Goal: Check status: Check status

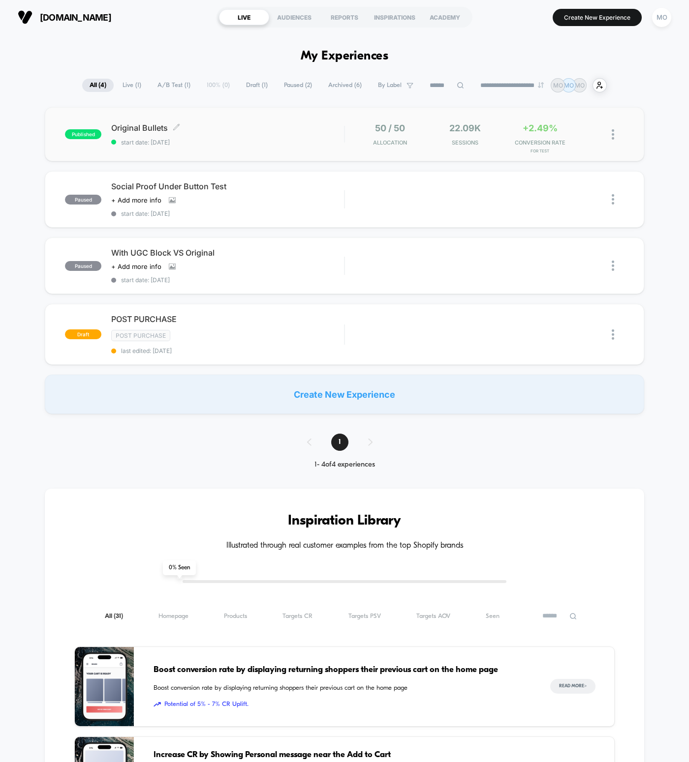
click at [234, 128] on span "Original Bullets Click to edit experience details" at bounding box center [227, 128] width 233 height 10
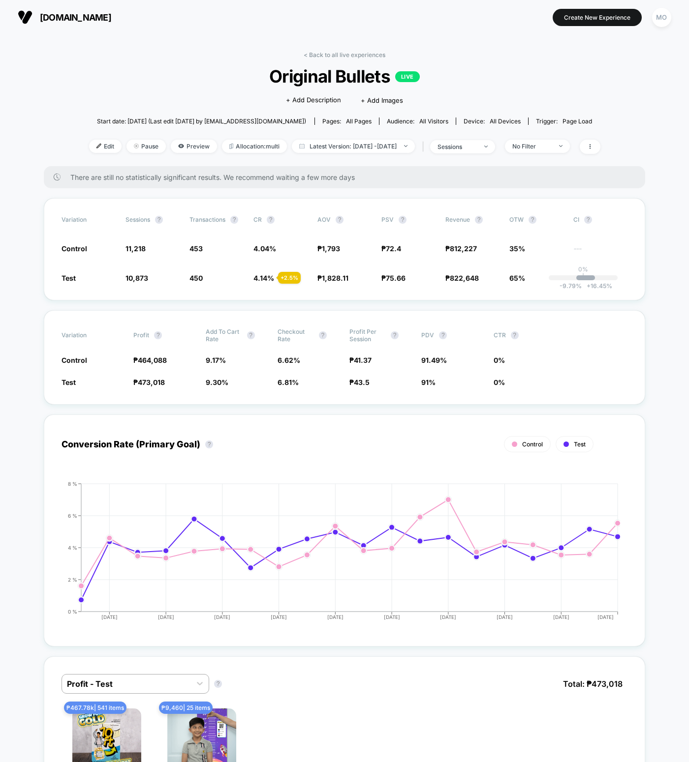
click at [378, 177] on span "There are still no statistically significant results. We recommend waiting a fe…" at bounding box center [347, 177] width 555 height 8
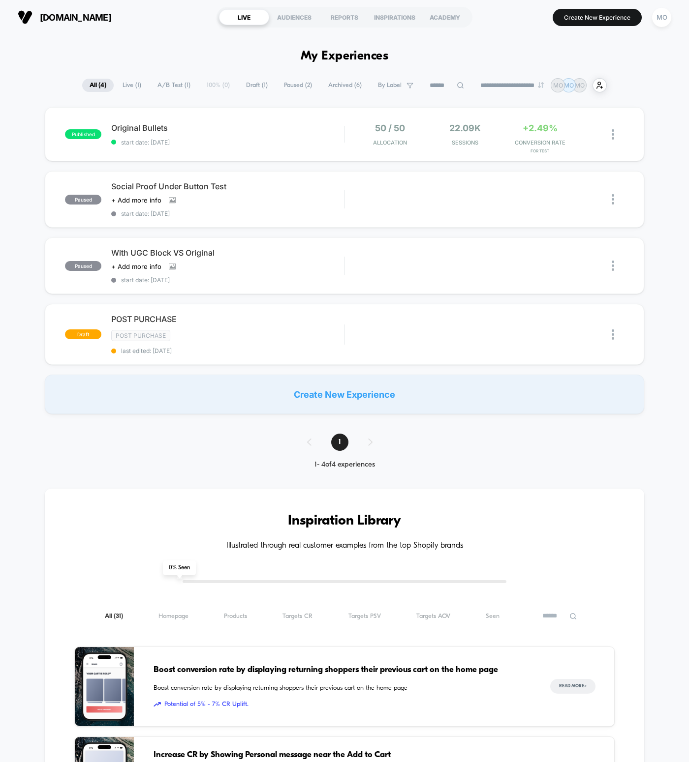
click at [238, 427] on div "**********" at bounding box center [344, 679] width 689 height 1202
